Goal: Information Seeking & Learning: Learn about a topic

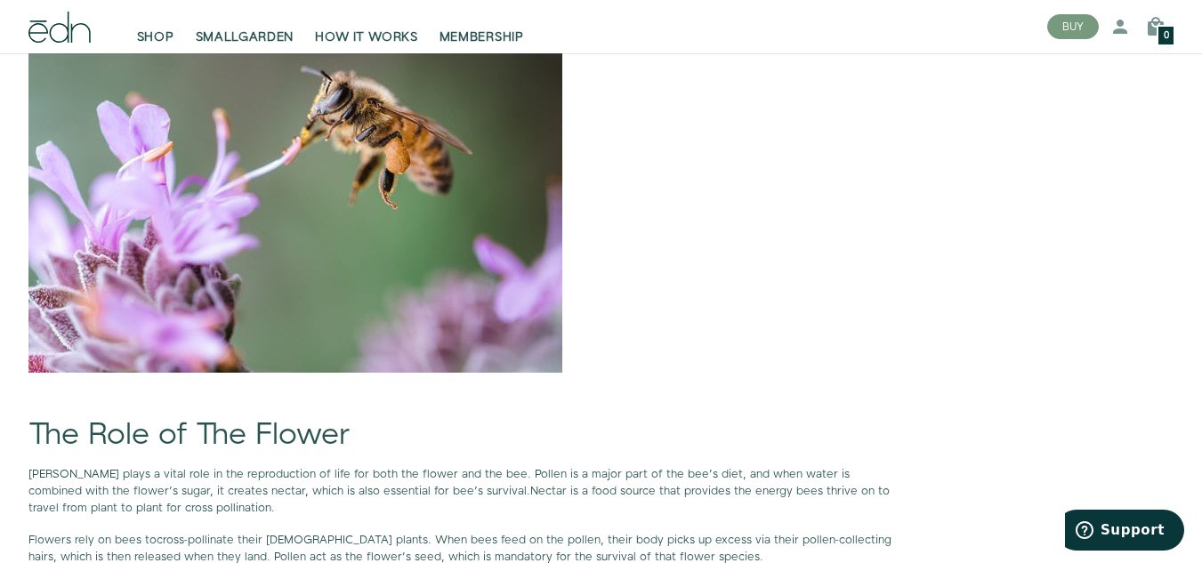
scroll to position [1473, 0]
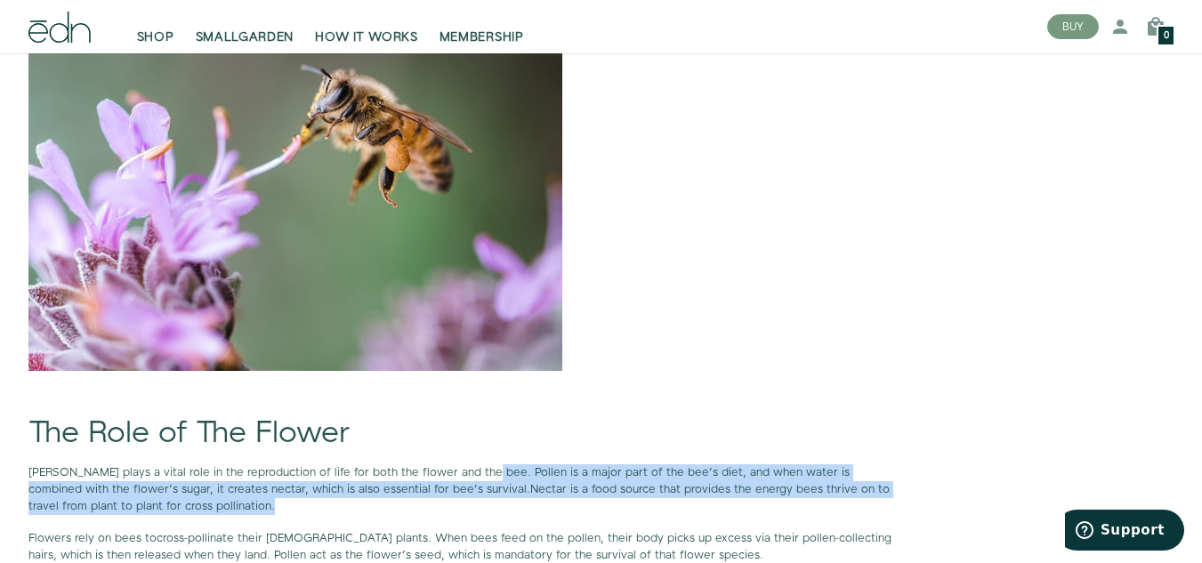
drag, startPoint x: 471, startPoint y: 469, endPoint x: 415, endPoint y: 503, distance: 64.7
click at [415, 503] on p "[PERSON_NAME] plays a vital role in the reproduction of life for both the flowe…" at bounding box center [461, 490] width 867 height 52
copy p "[PERSON_NAME] is a major part of the bee’s diet, and when water is combined wit…"
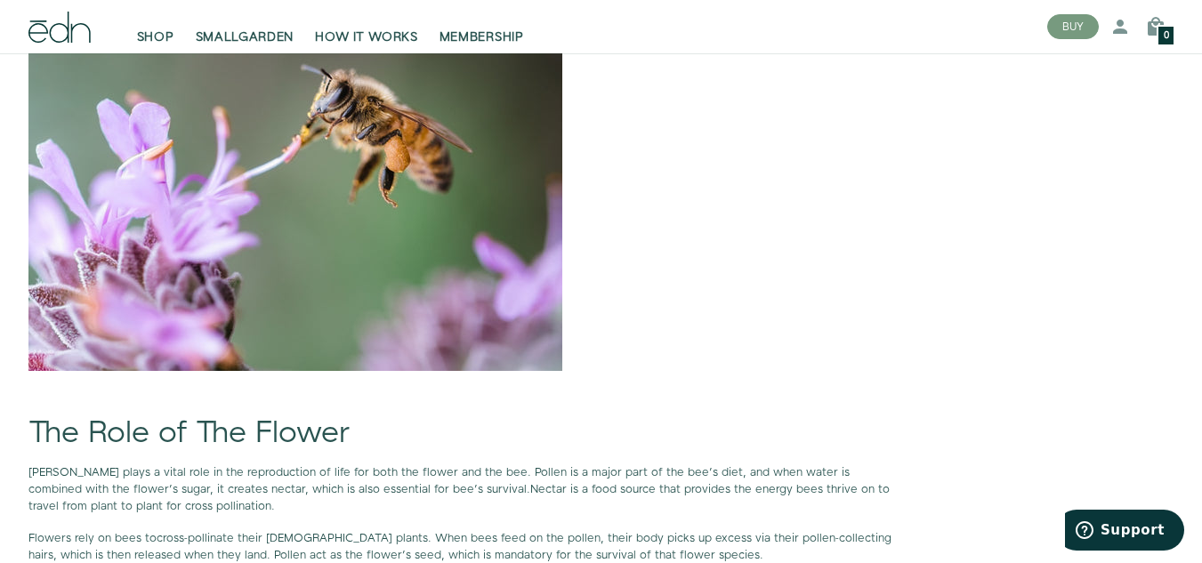
click at [656, 285] on p at bounding box center [461, 193] width 867 height 356
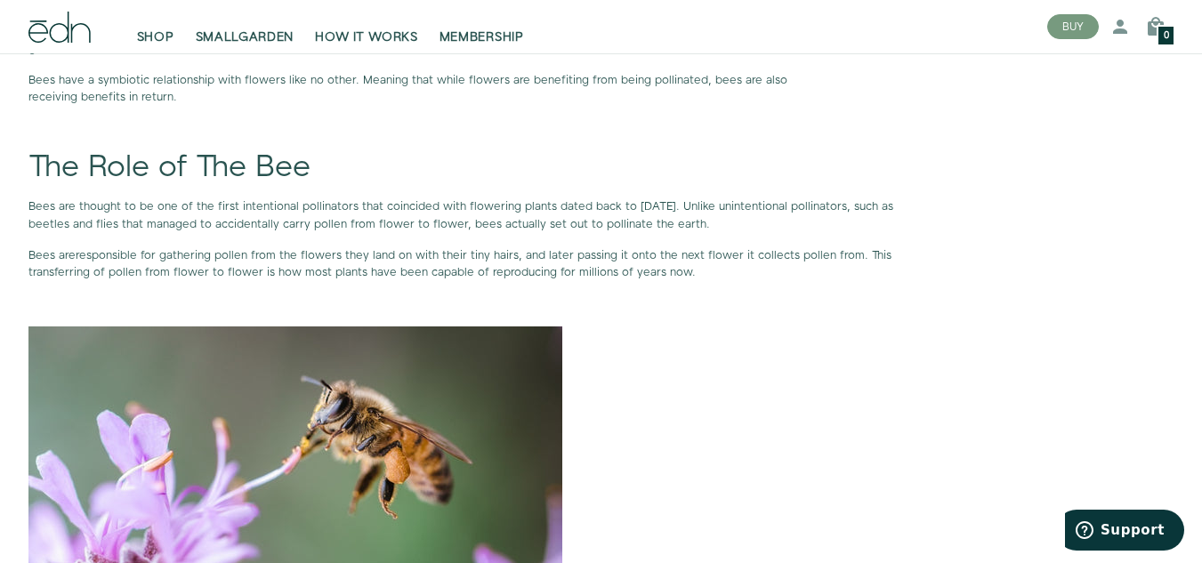
scroll to position [1163, 0]
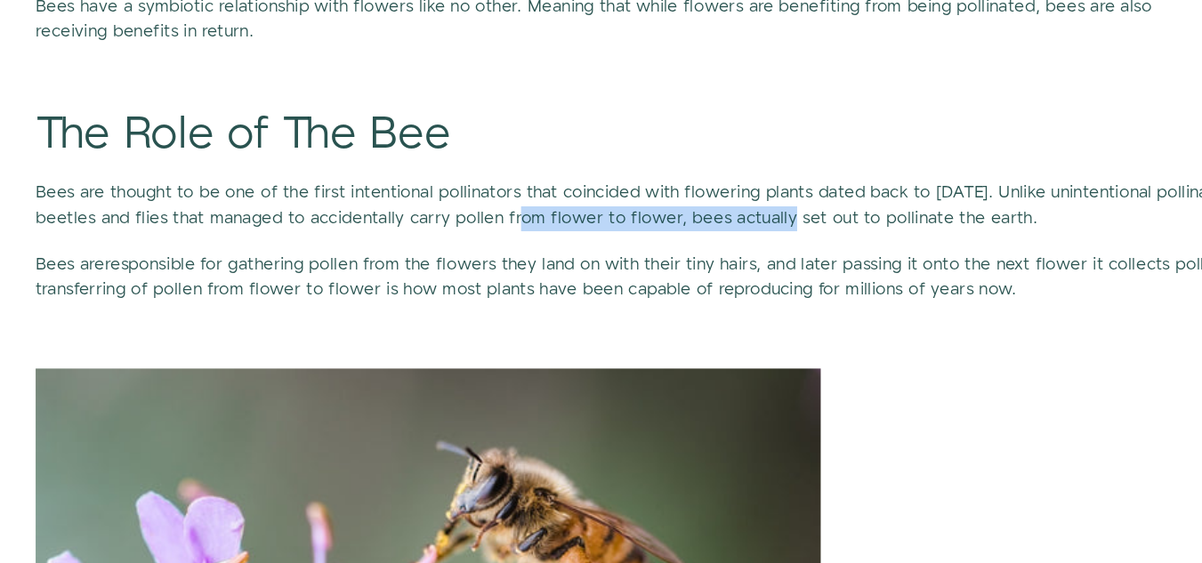
drag, startPoint x: 383, startPoint y: 221, endPoint x: 561, endPoint y: 222, distance: 177.9
click at [561, 222] on span "Bees are thought to be one of the first intentional pollinators that coincided …" at bounding box center [460, 213] width 865 height 33
copy span "carry pollen from flower to flower"
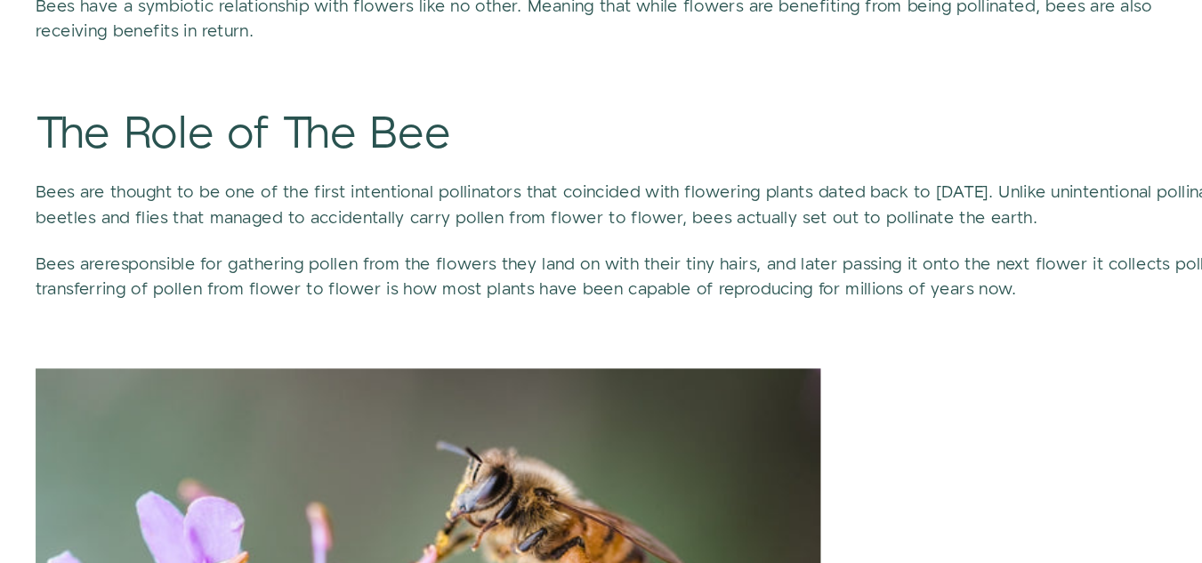
click at [724, 431] on p at bounding box center [461, 504] width 867 height 356
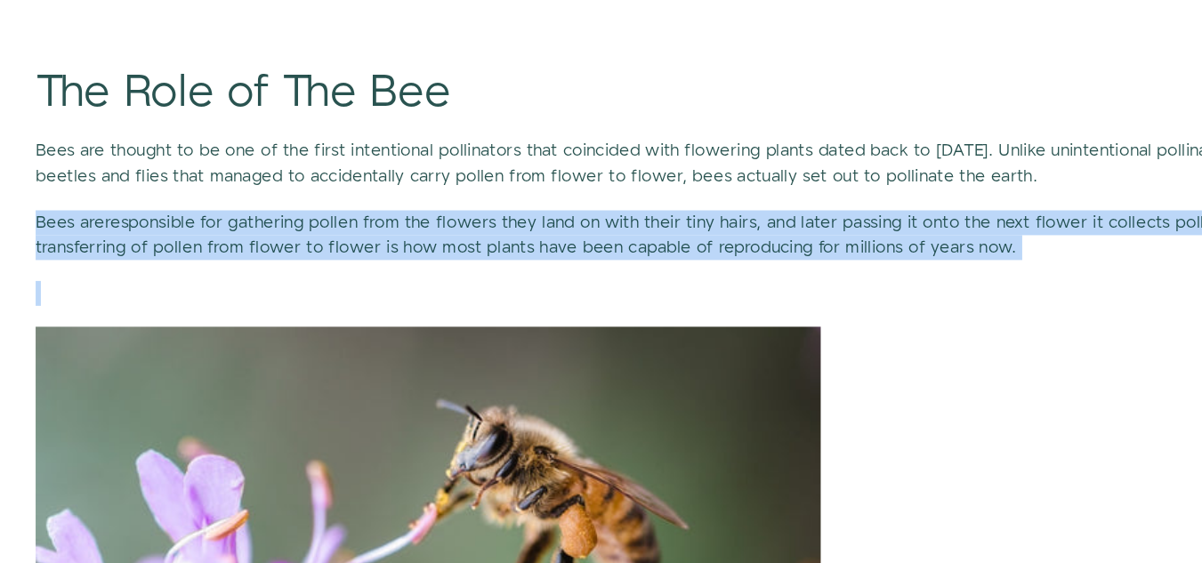
drag, startPoint x: 28, startPoint y: 256, endPoint x: 675, endPoint y: 282, distance: 647.3
copy div "Bees are responsible for gathering pollen from the flowers they land on with th…"
